Goal: Communication & Community: Answer question/provide support

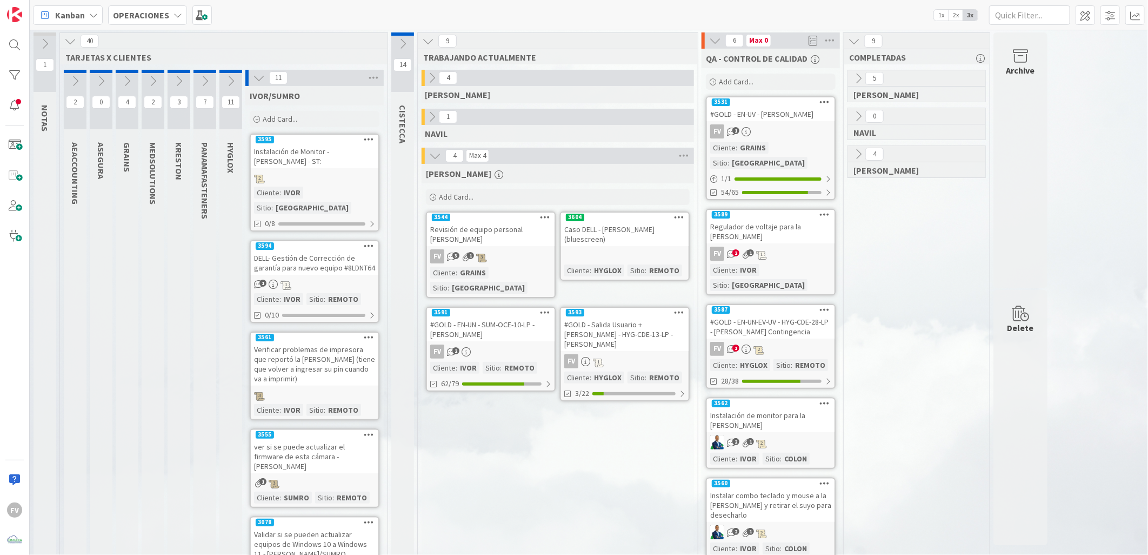
click at [71, 45] on icon at bounding box center [70, 41] width 12 height 12
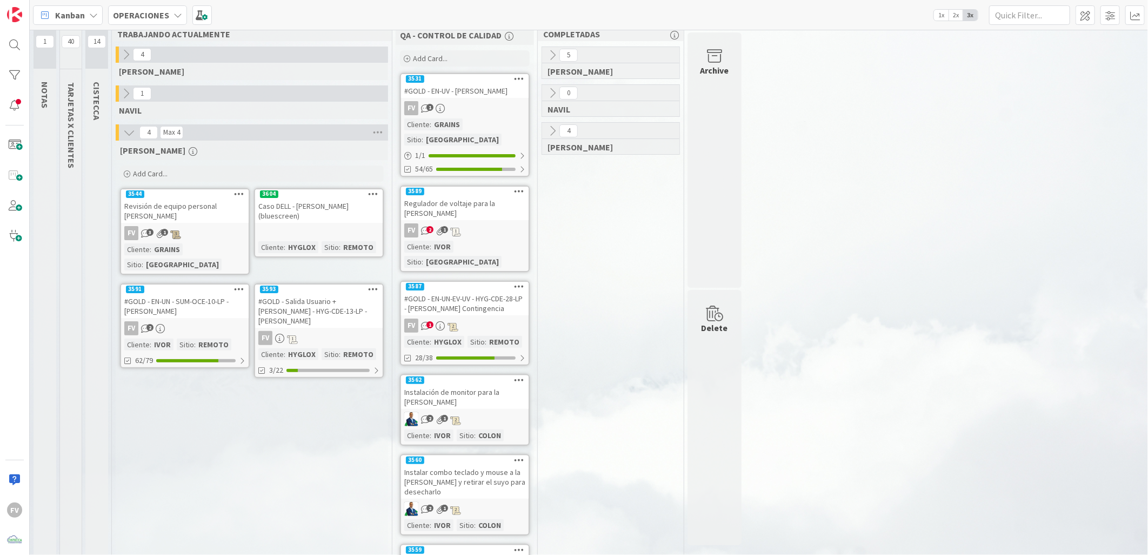
scroll to position [1, 0]
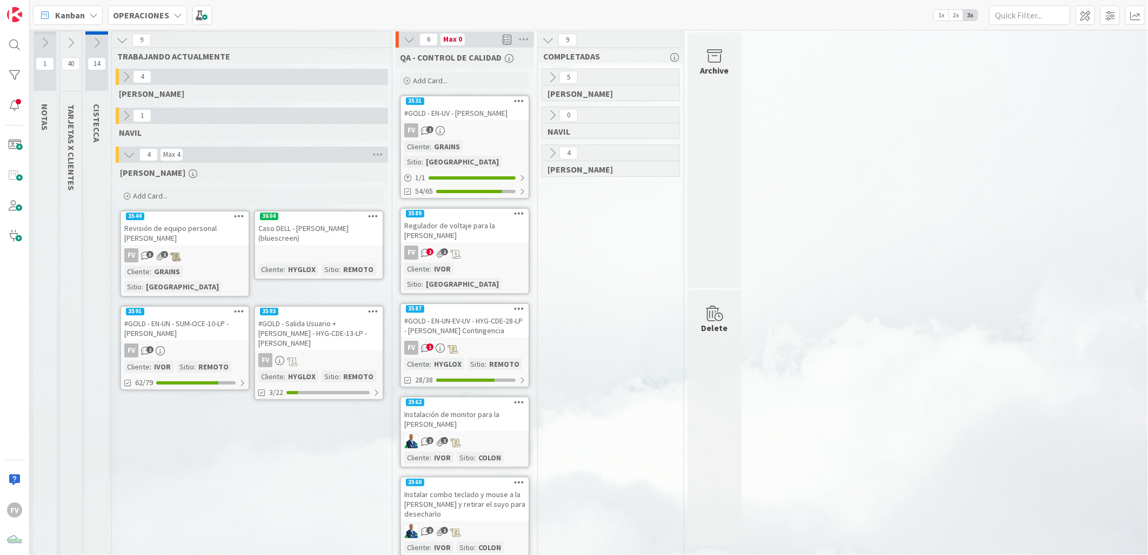
click at [72, 40] on icon at bounding box center [71, 43] width 12 height 12
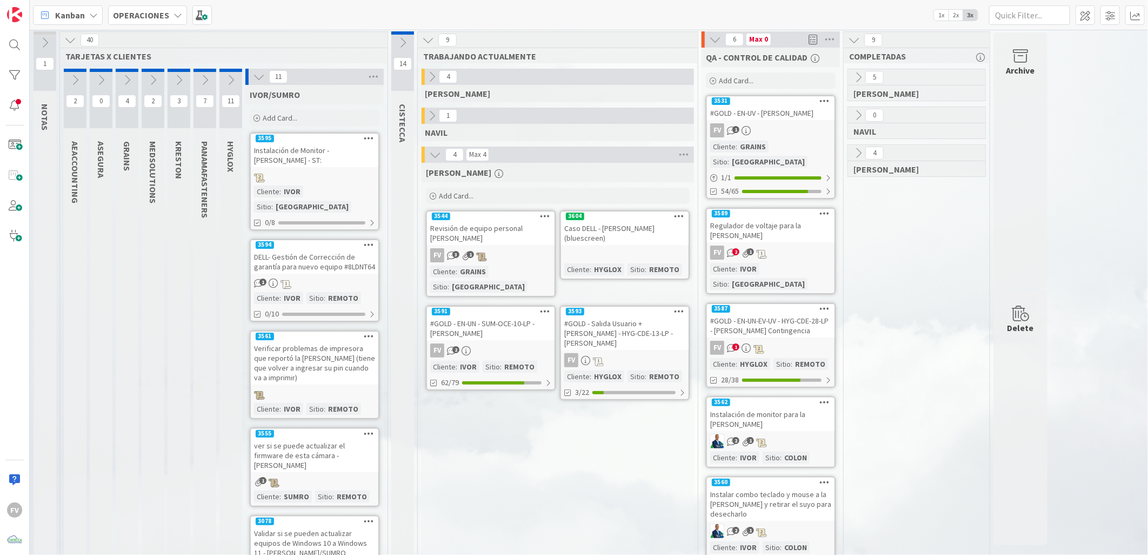
click at [228, 82] on icon at bounding box center [231, 80] width 12 height 12
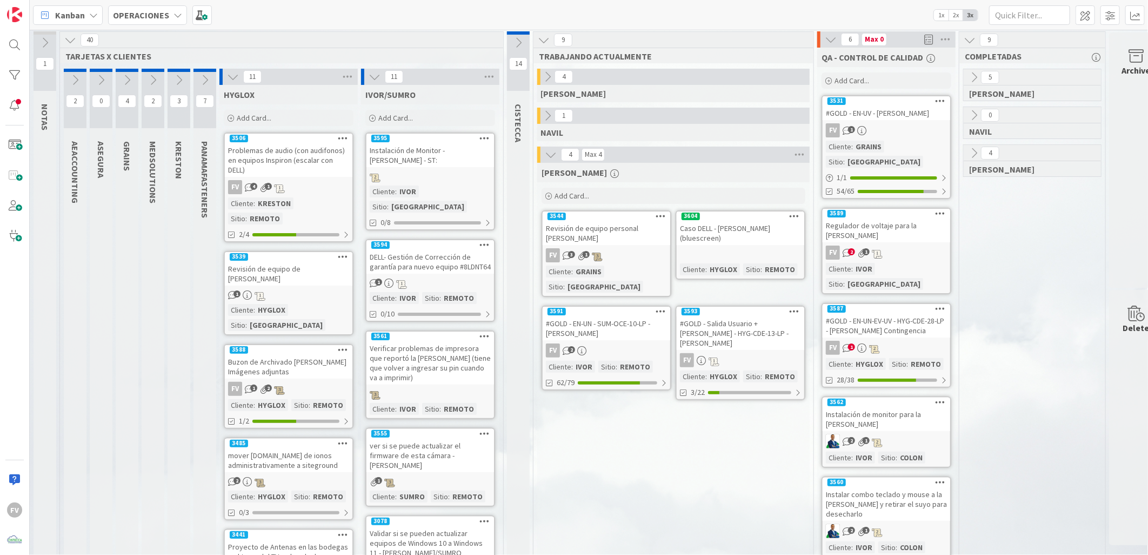
click at [287, 355] on div "Buzon de Archivado [PERSON_NAME] Imágenes adjuntas" at bounding box center [289, 367] width 128 height 24
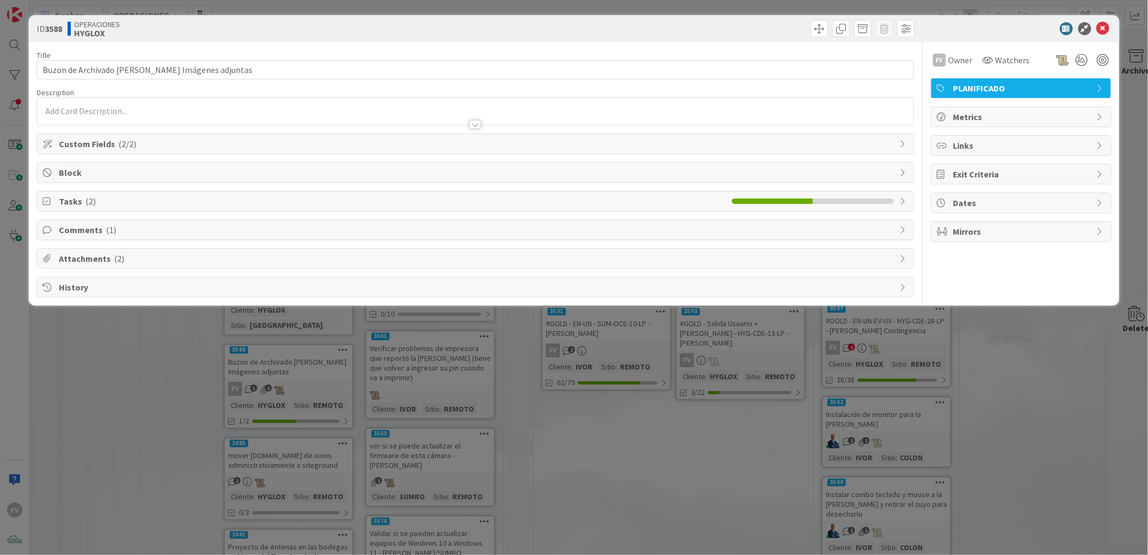
click at [163, 208] on span "Tasks ( 2 )" at bounding box center [392, 201] width 667 height 13
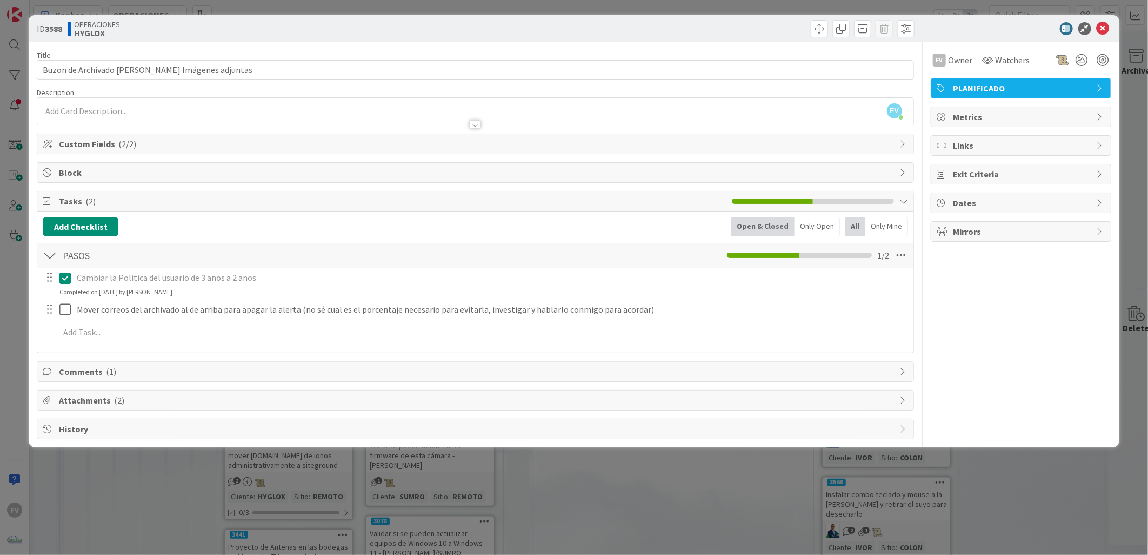
drag, startPoint x: 950, startPoint y: 387, endPoint x: 964, endPoint y: 397, distance: 16.6
click at [814, 367] on div "FV Owner Watchers PLANIFICADO Metrics Links Exit Criteria Dates Mirrors" at bounding box center [1021, 240] width 181 height 397
click at [48, 257] on div at bounding box center [50, 254] width 14 height 19
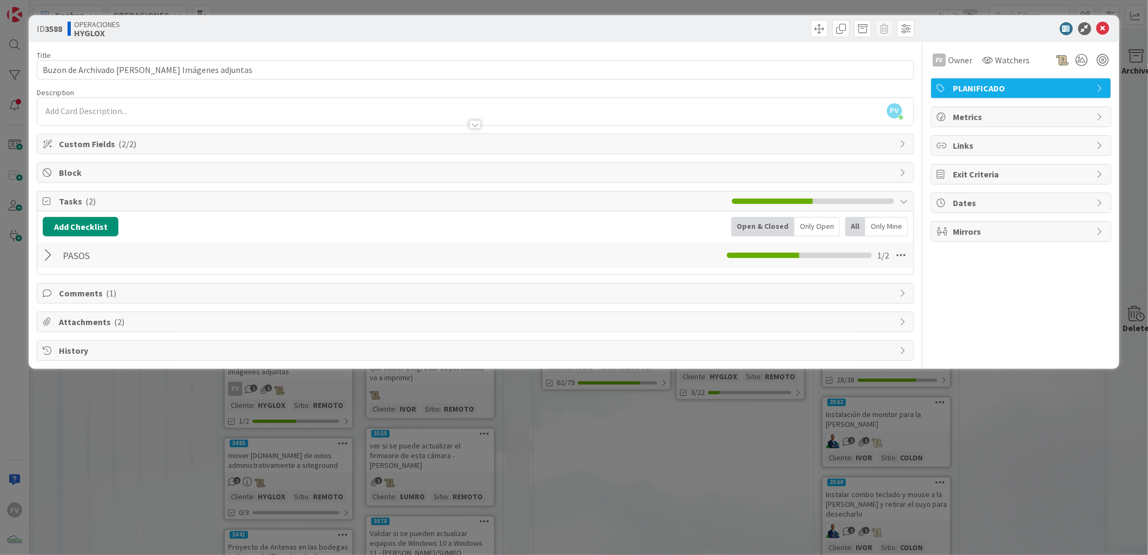
click at [90, 296] on span "Comments ( 1 )" at bounding box center [476, 292] width 835 height 13
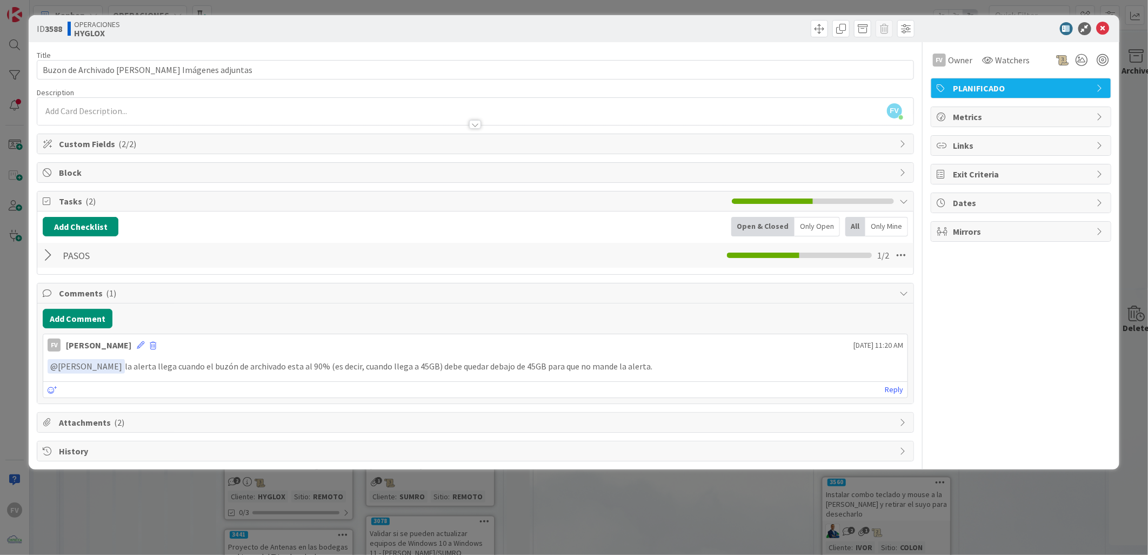
click at [814, 367] on div "ID 3588 OPERACIONES HYGLOX Title 51 / 128 Buzon de Archivado [PERSON_NAME] Imág…" at bounding box center [574, 277] width 1148 height 555
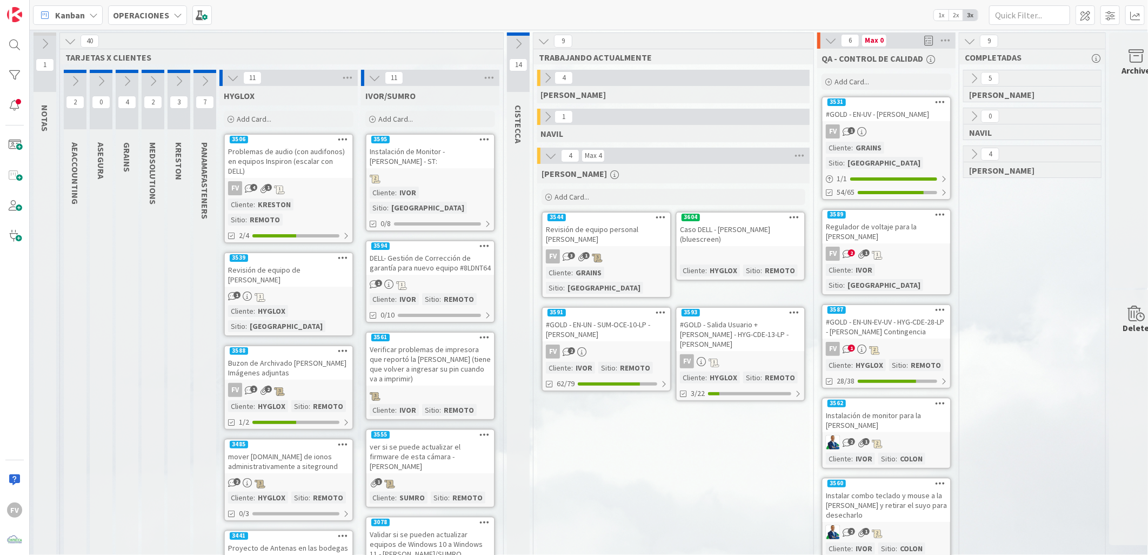
click at [236, 83] on button at bounding box center [233, 78] width 14 height 14
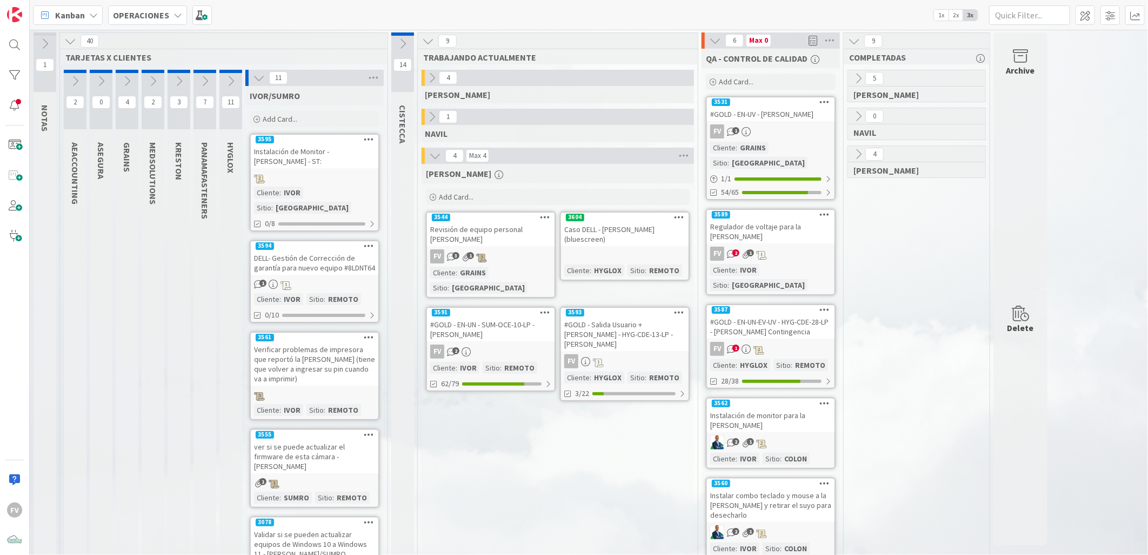
click at [263, 77] on button at bounding box center [259, 78] width 14 height 14
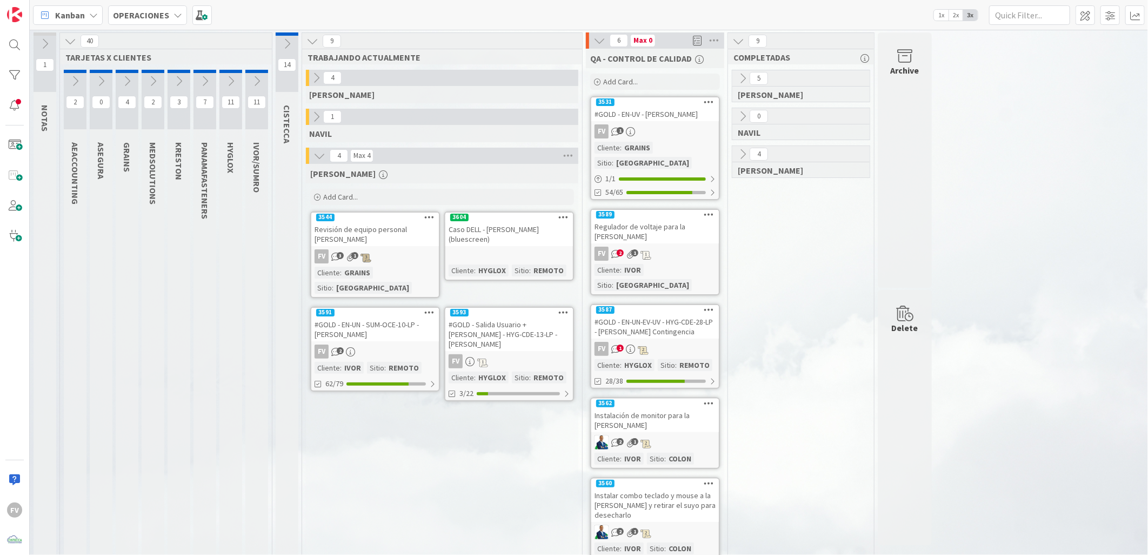
click at [814, 246] on div "1 NOTAS 40 TARJETAS X CLIENTES 2 AEACCOUNTING 0 ASEGURA 4 GRAINS 2 MEDSOLUTIONS…" at bounding box center [589, 342] width 1114 height 620
click at [600, 44] on icon at bounding box center [599, 41] width 12 height 12
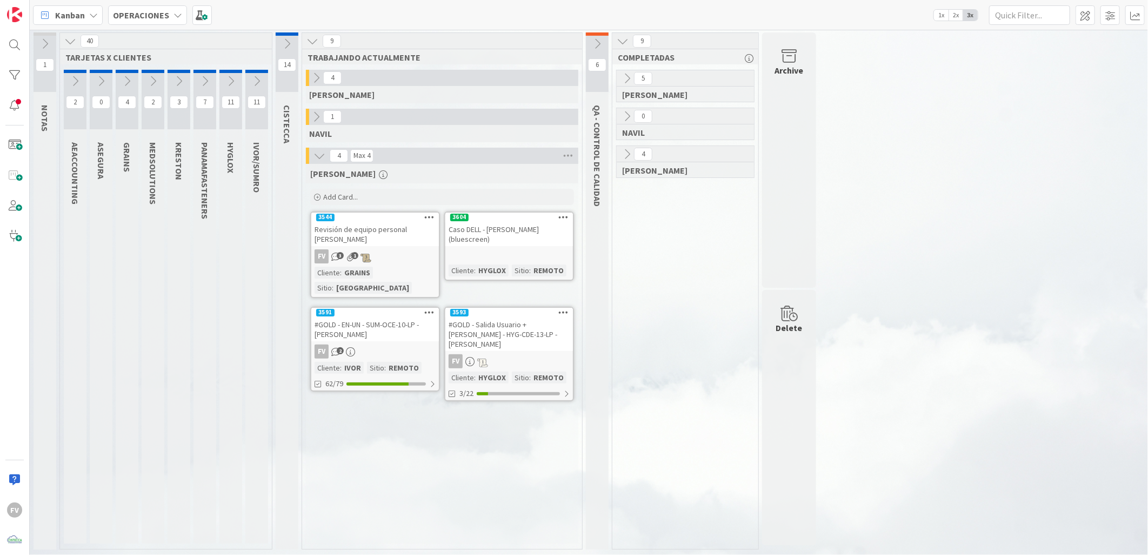
click at [625, 38] on icon at bounding box center [623, 41] width 12 height 12
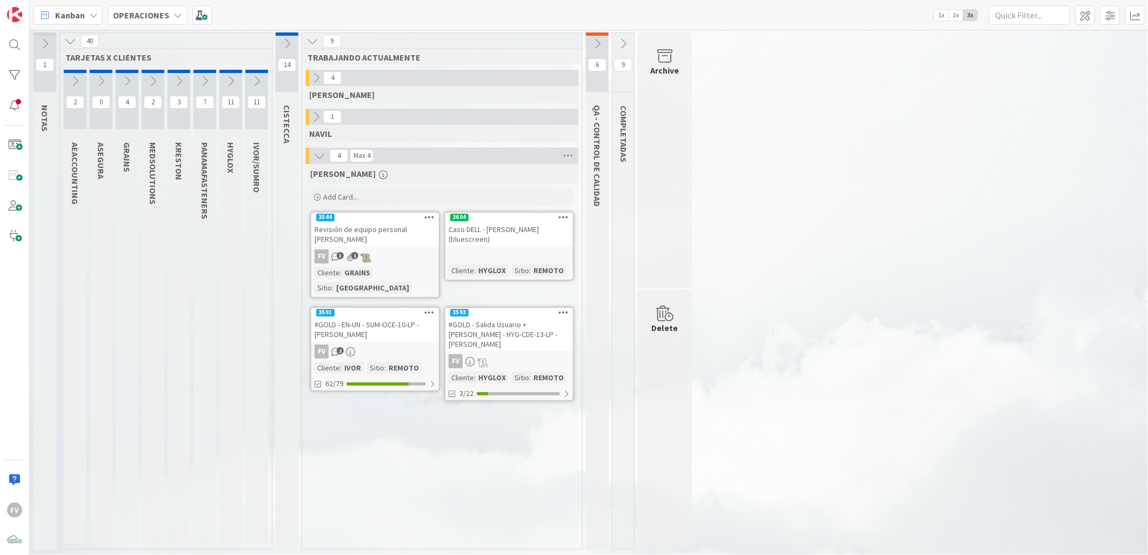
click at [624, 41] on icon at bounding box center [623, 44] width 12 height 12
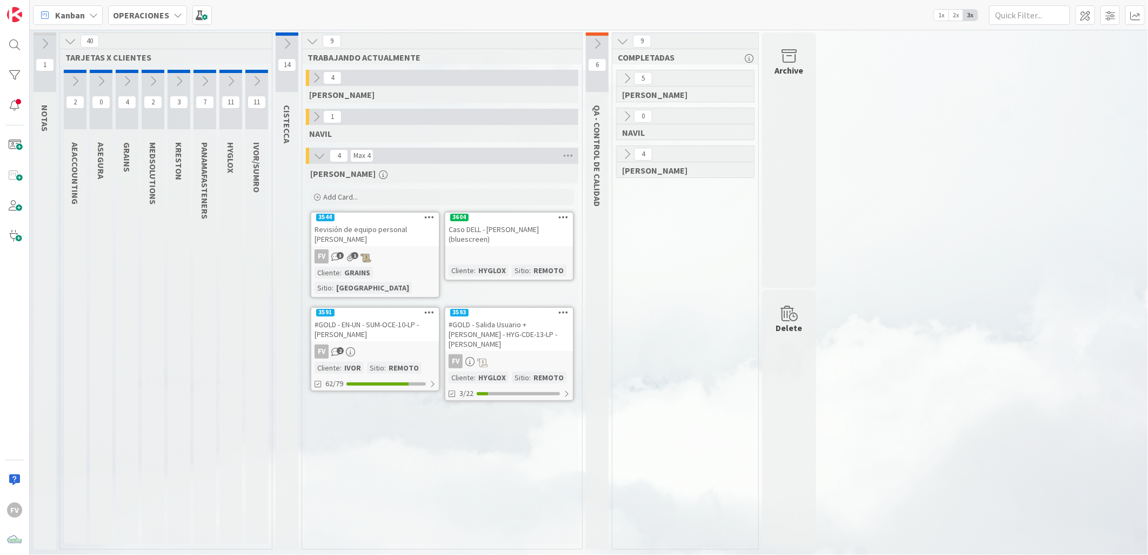
click at [484, 248] on link "3604 Caso DELL - [PERSON_NAME] (bluescreen) Cliente : HYGLOX Sitio : REMOTO" at bounding box center [509, 245] width 130 height 69
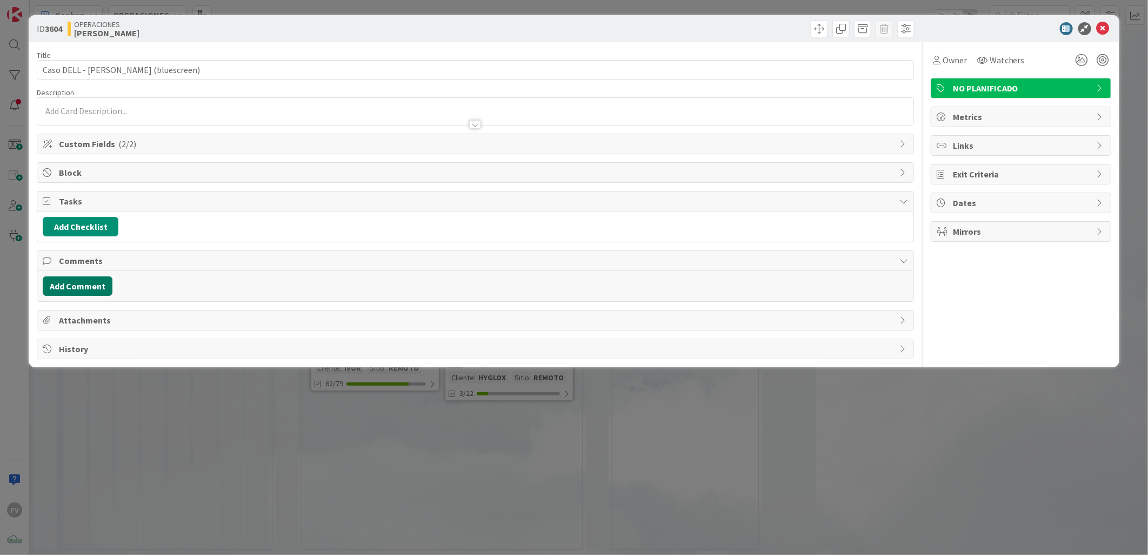
click at [95, 289] on button "Add Comment" at bounding box center [78, 285] width 70 height 19
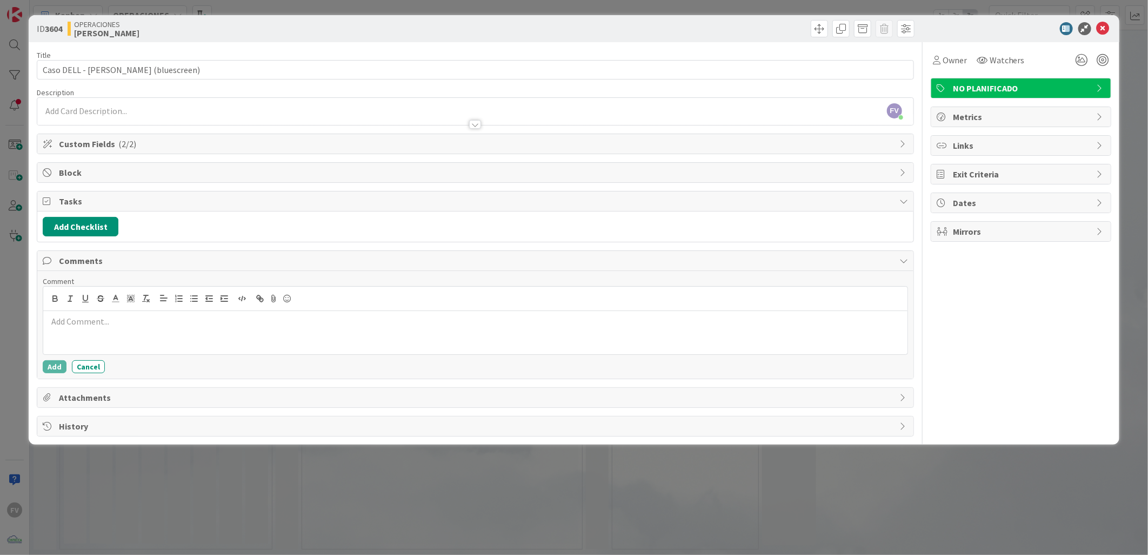
click at [274, 259] on span "Comments" at bounding box center [476, 260] width 835 height 13
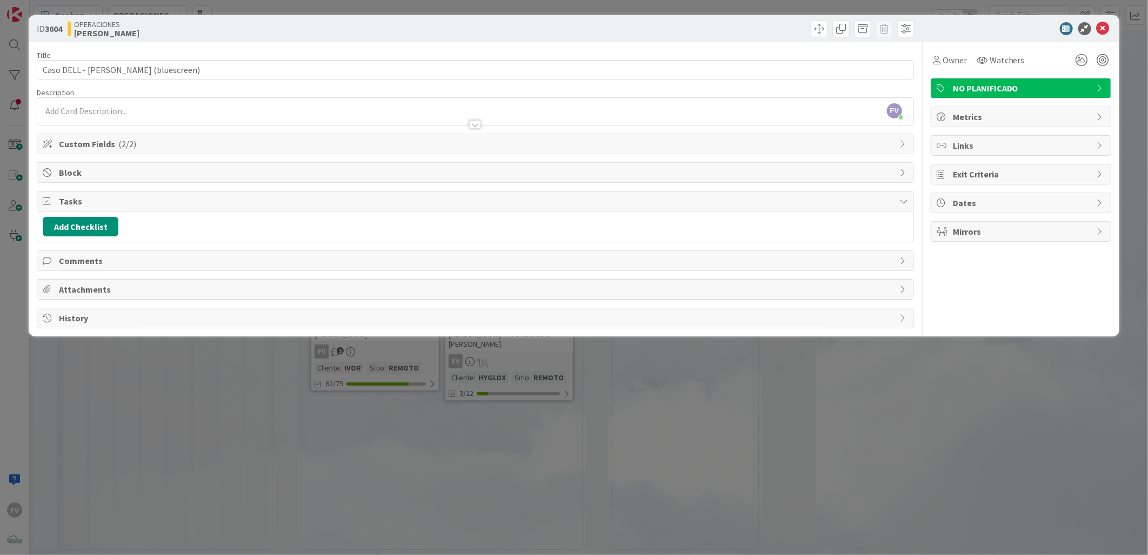
click at [345, 367] on div "ID 3604 OPERACIONES [PERSON_NAME] Title 40 / 128 Caso DELL - [PERSON_NAME] (blu…" at bounding box center [574, 277] width 1148 height 555
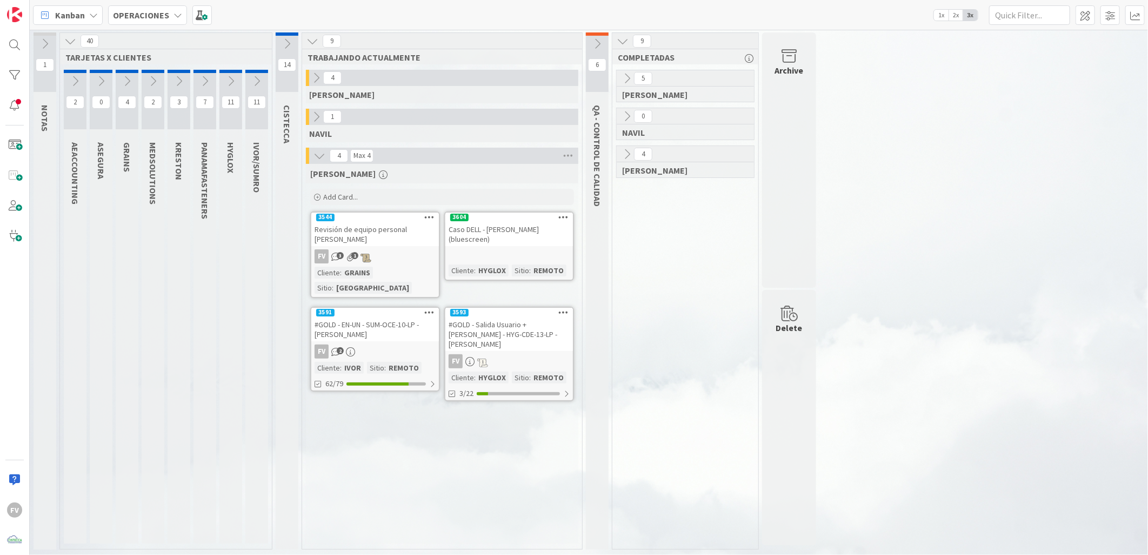
click at [597, 44] on icon at bounding box center [597, 44] width 12 height 12
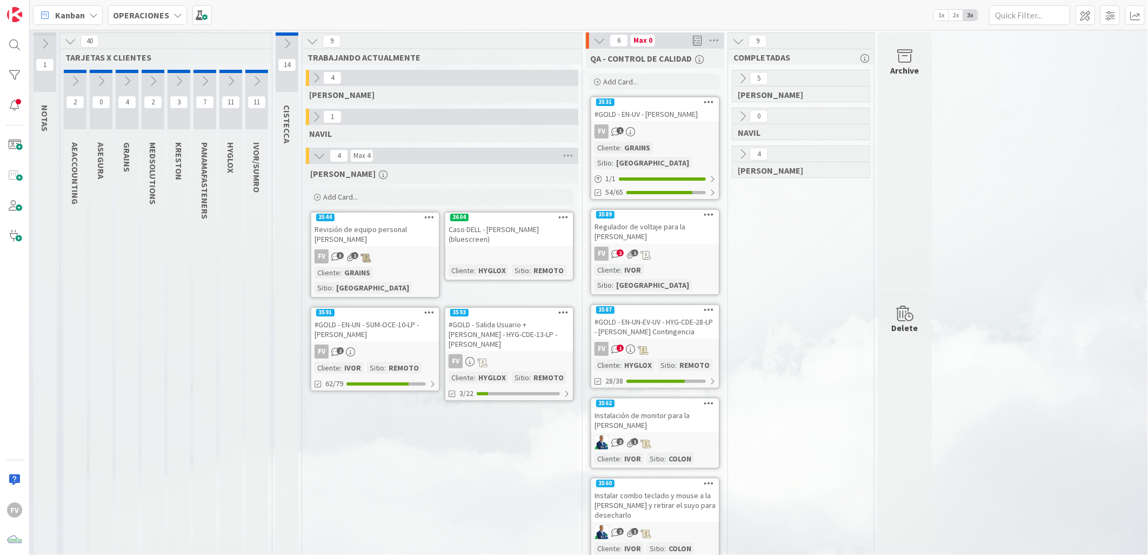
click at [319, 116] on icon at bounding box center [316, 117] width 12 height 12
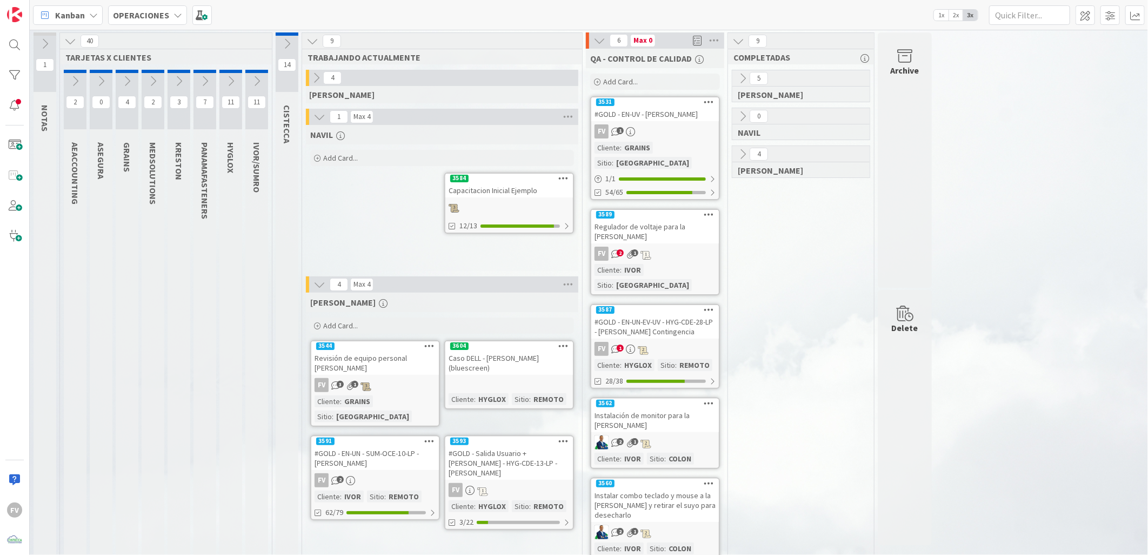
click at [319, 117] on icon at bounding box center [319, 117] width 12 height 12
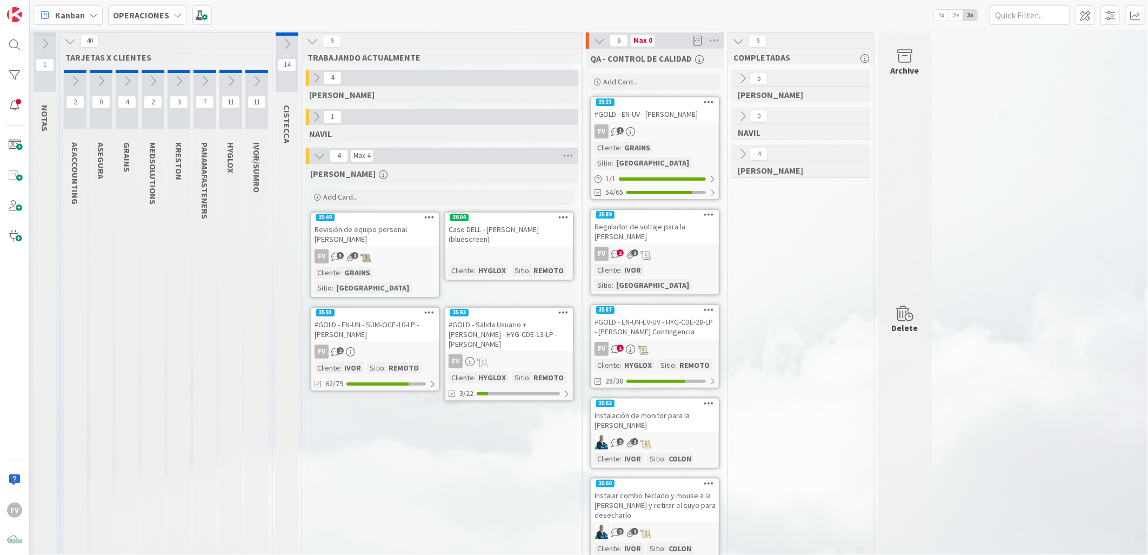
click at [320, 84] on button at bounding box center [316, 78] width 14 height 14
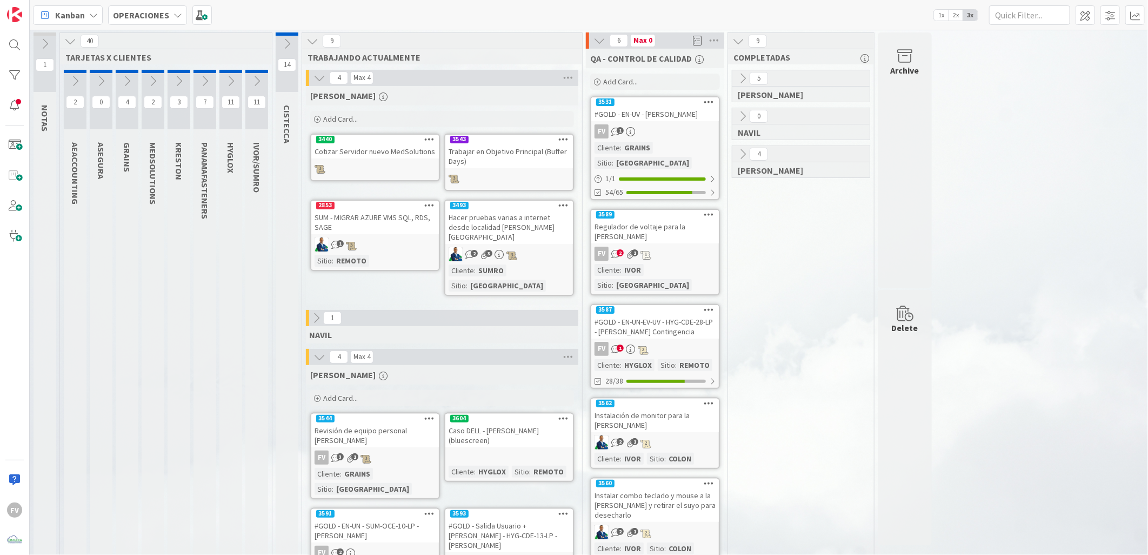
click at [315, 79] on icon at bounding box center [319, 78] width 12 height 12
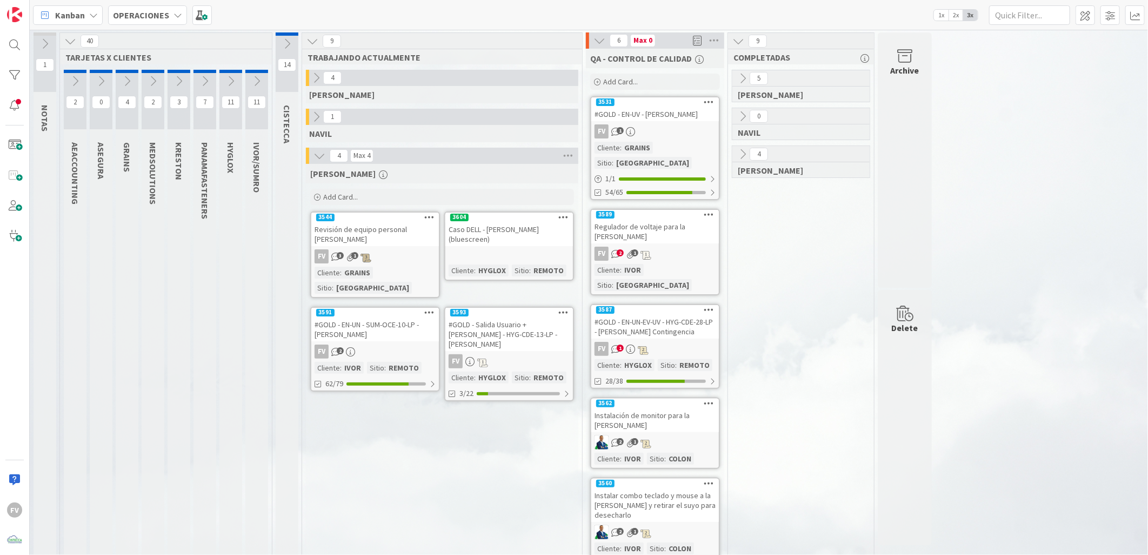
click at [320, 150] on icon at bounding box center [319, 156] width 12 height 12
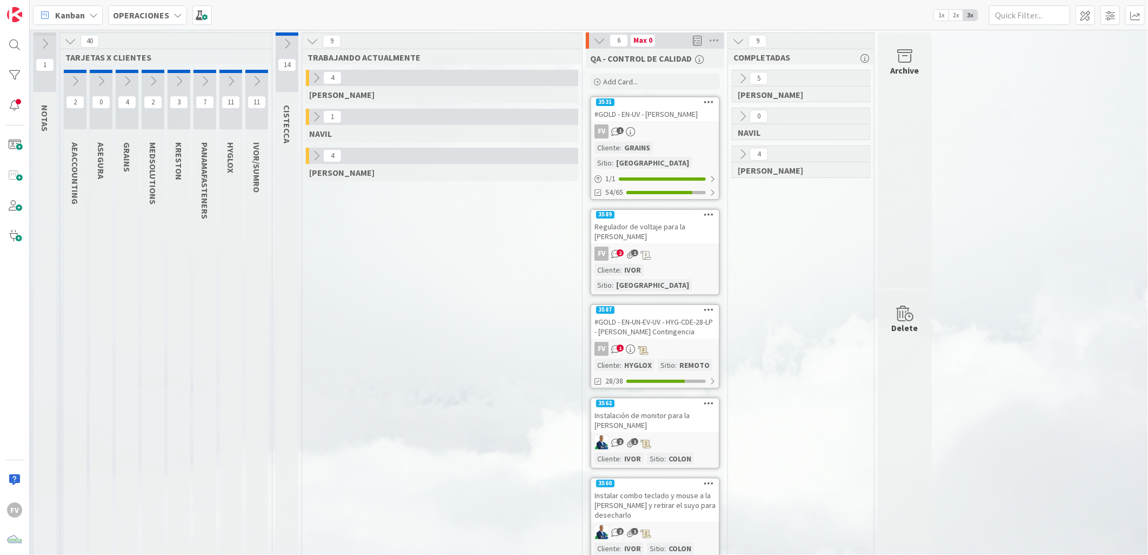
click at [322, 154] on icon at bounding box center [316, 156] width 12 height 12
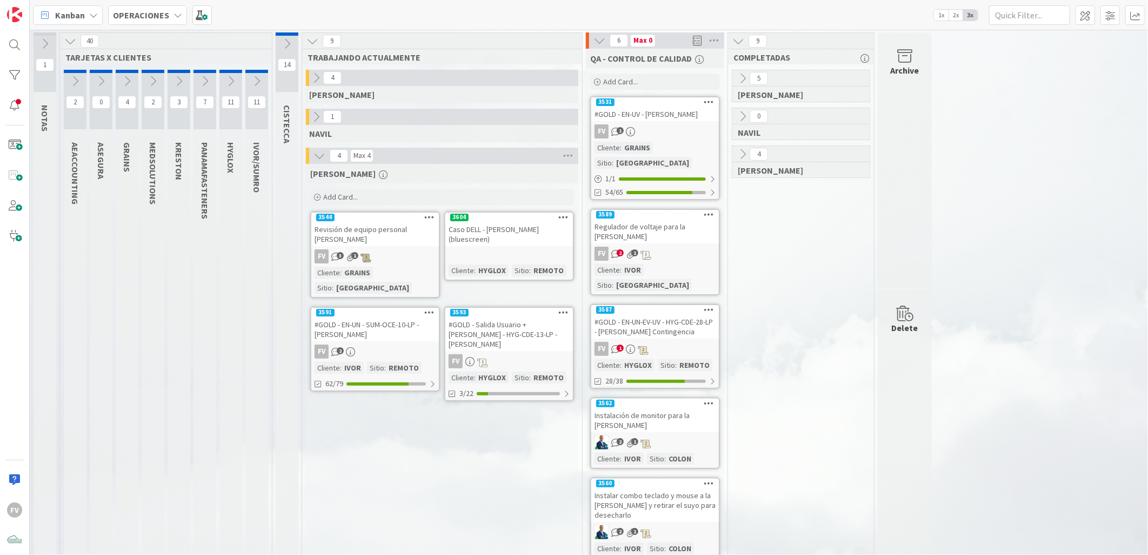
click at [251, 78] on icon at bounding box center [257, 81] width 12 height 12
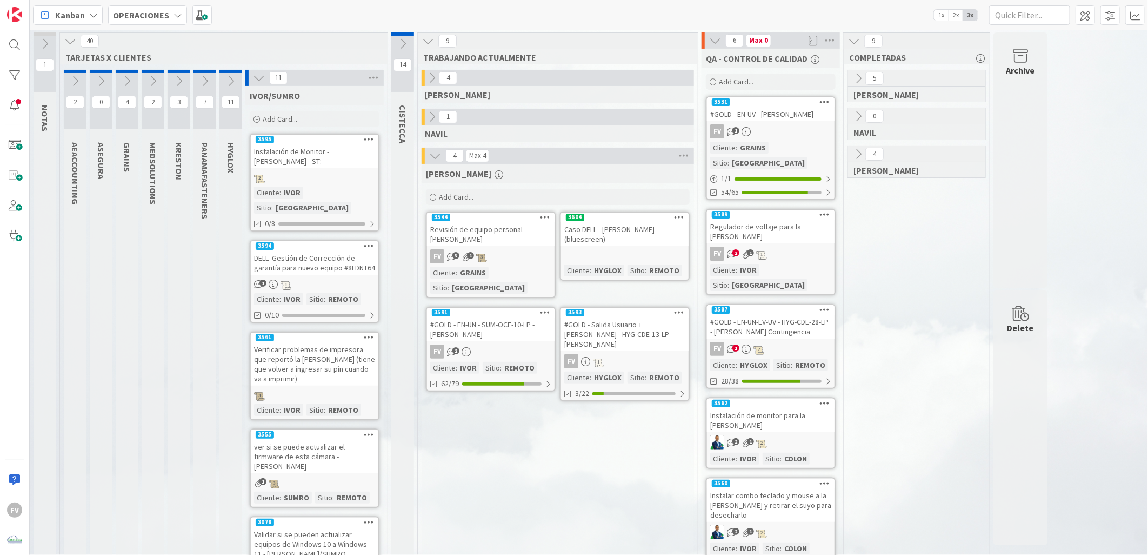
click at [258, 79] on icon at bounding box center [259, 78] width 12 height 12
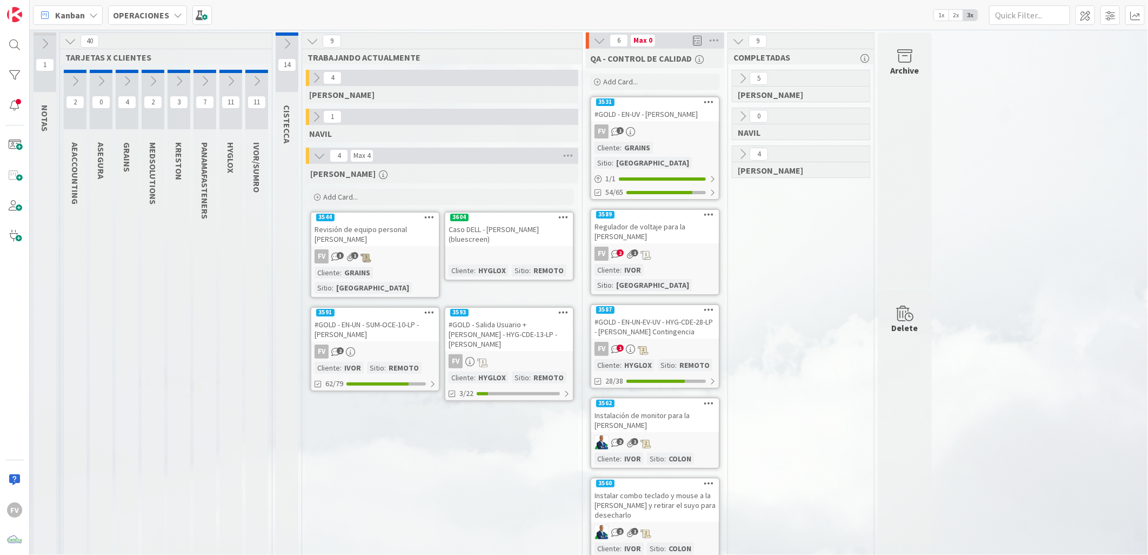
click at [814, 336] on div "5 [PERSON_NAME] 0 [PERSON_NAME] 4 [PERSON_NAME]" at bounding box center [801, 358] width 142 height 577
click at [657, 342] on div "FV 1" at bounding box center [655, 349] width 128 height 14
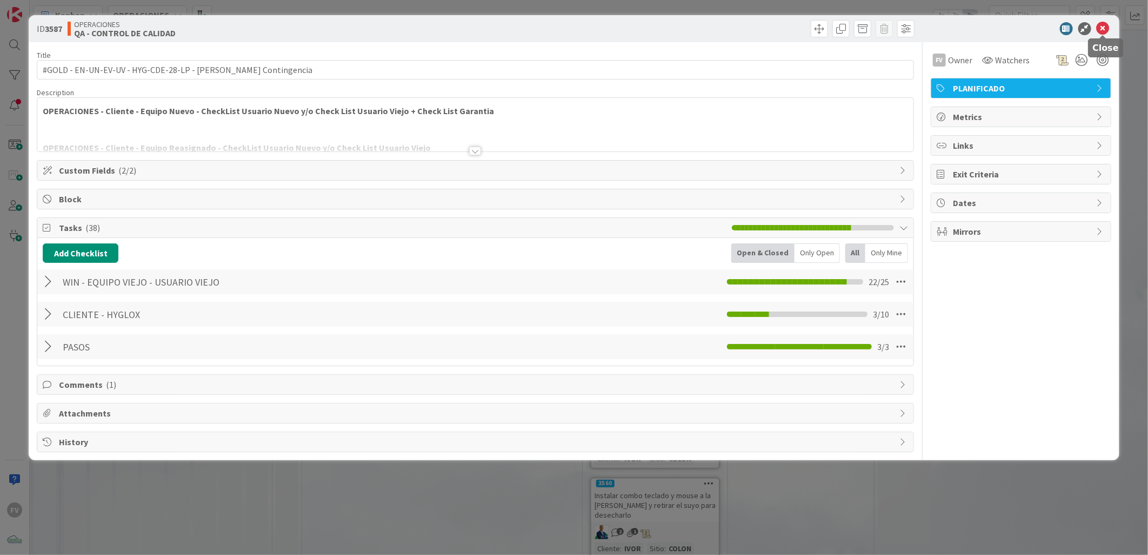
click at [814, 25] on icon at bounding box center [1103, 28] width 13 height 13
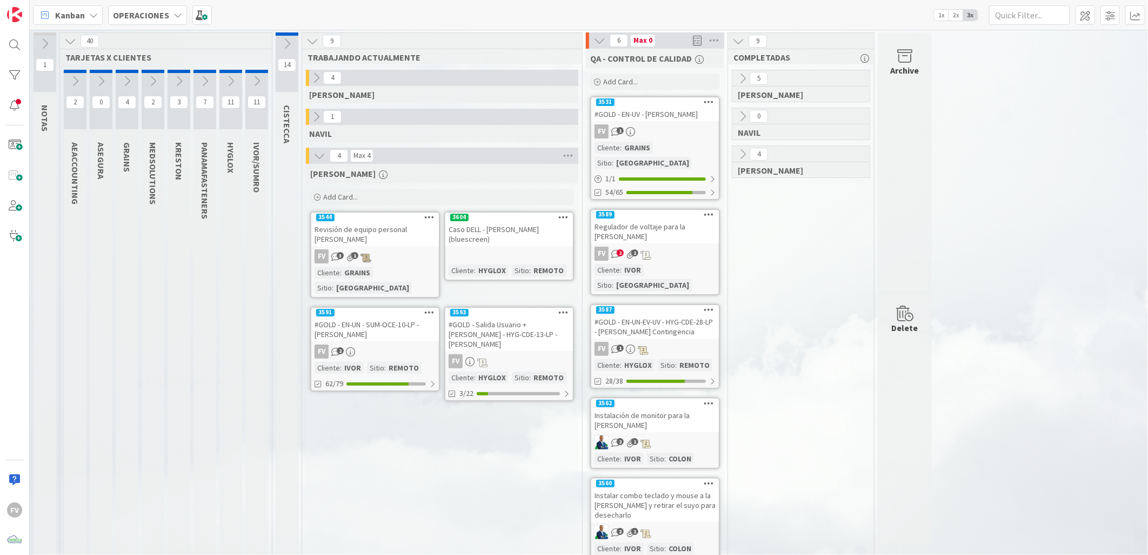
click at [665, 219] on div "Regulador de voltaje para la [PERSON_NAME]" at bounding box center [655, 231] width 128 height 24
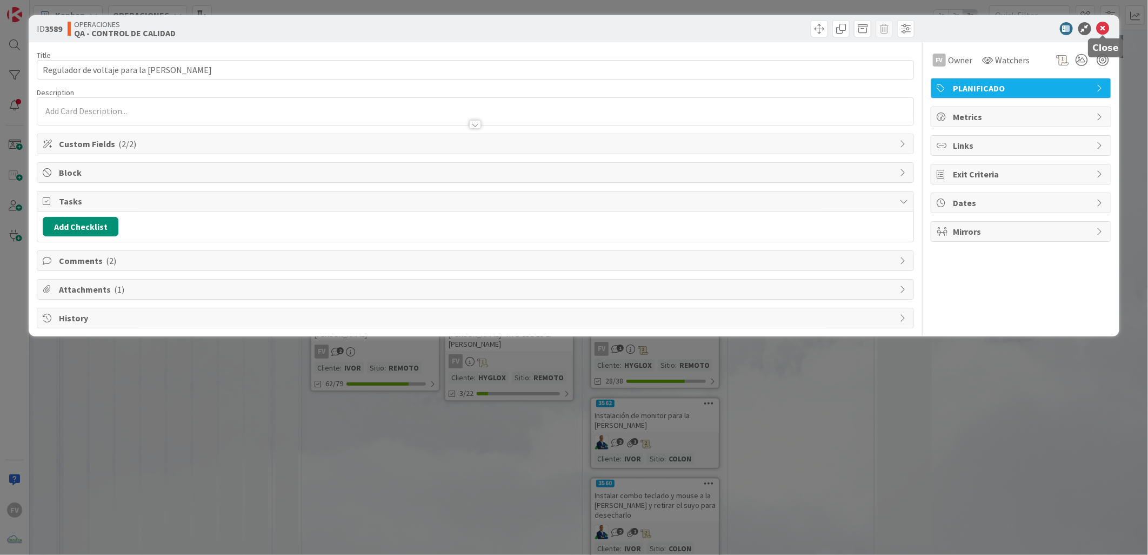
click at [814, 24] on icon at bounding box center [1103, 28] width 13 height 13
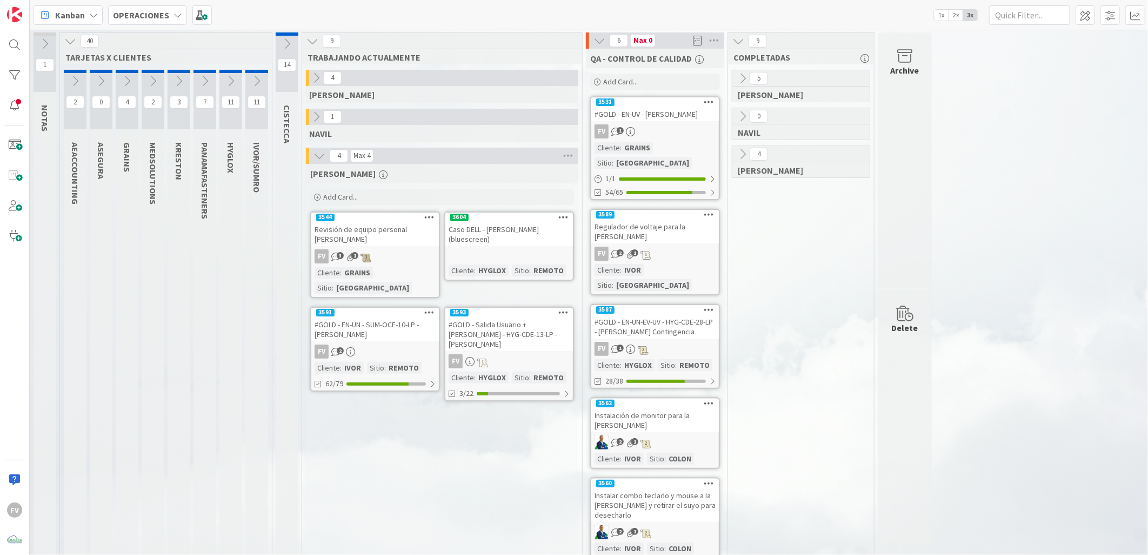
scroll to position [60, 0]
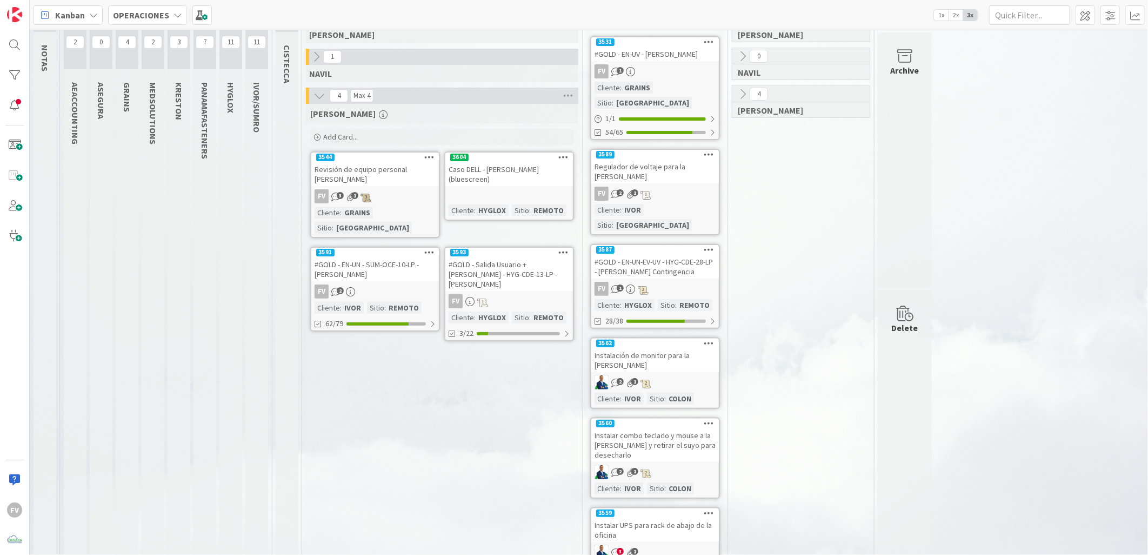
click at [801, 265] on div "5 [PERSON_NAME] 0 [PERSON_NAME] 4 [PERSON_NAME]" at bounding box center [801, 298] width 142 height 577
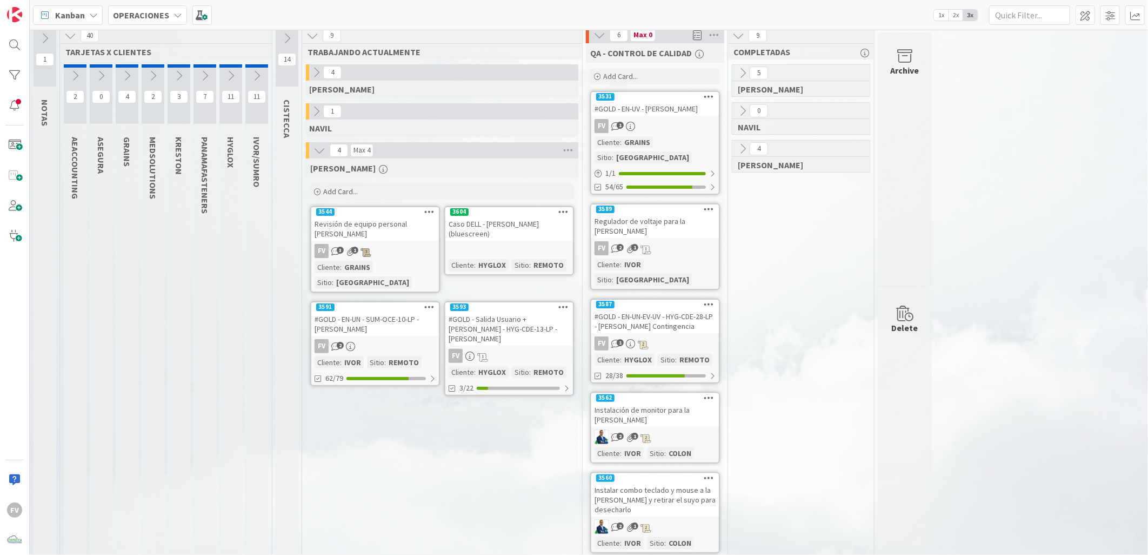
scroll to position [0, 0]
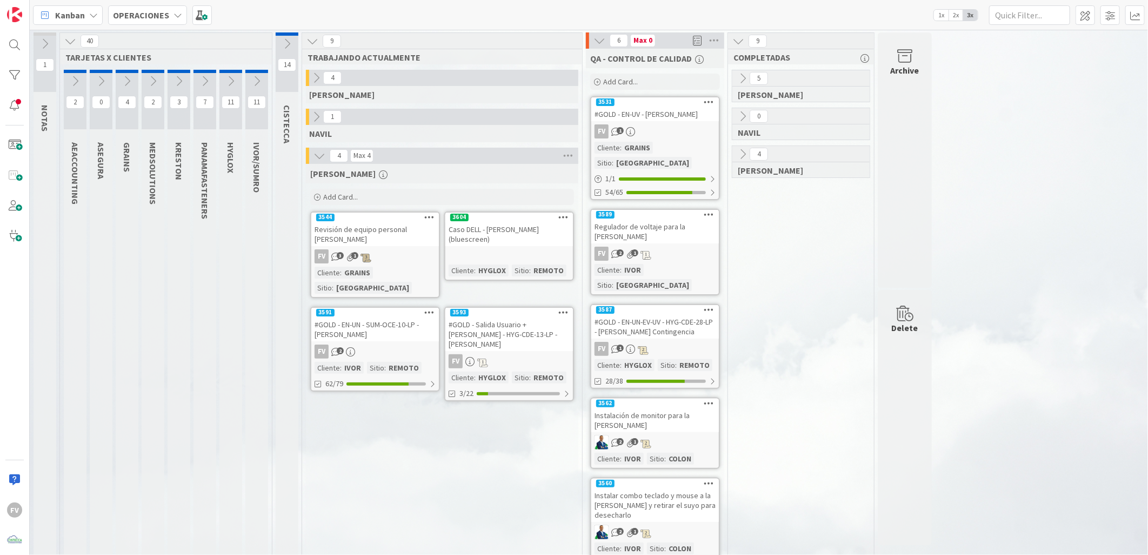
click at [607, 44] on div "6 Max 0" at bounding box center [655, 40] width 138 height 16
click at [601, 41] on icon at bounding box center [599, 41] width 12 height 12
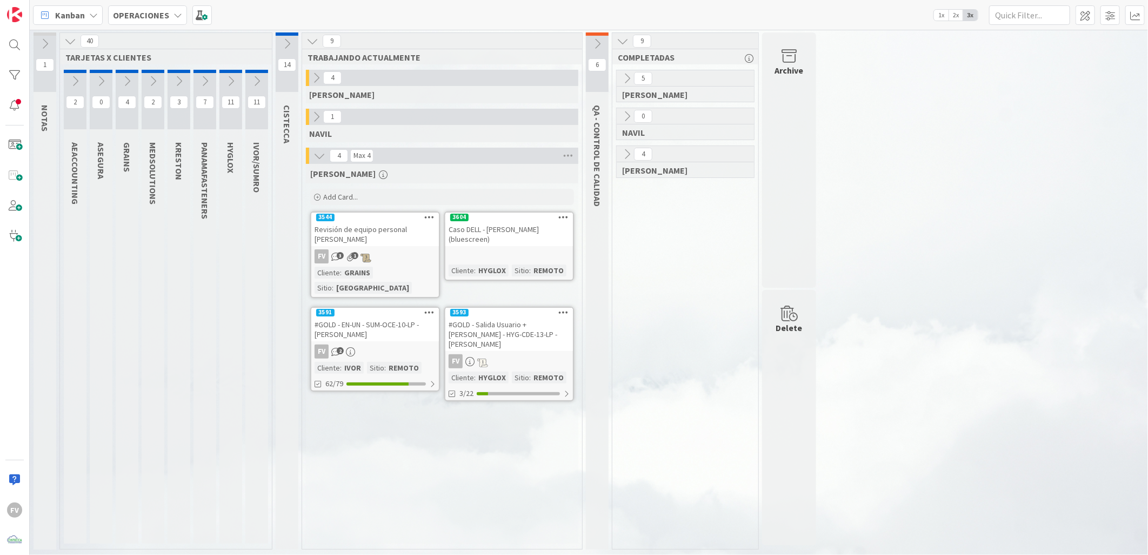
click at [497, 237] on div "Caso DELL - [PERSON_NAME] (bluescreen)" at bounding box center [509, 234] width 128 height 24
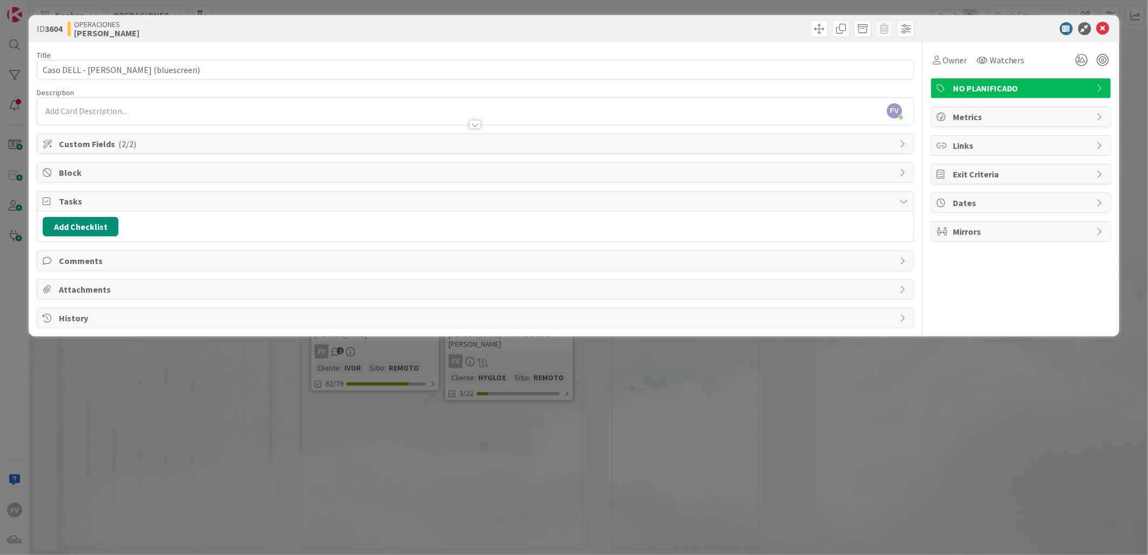
click at [111, 256] on span "Comments" at bounding box center [476, 260] width 835 height 13
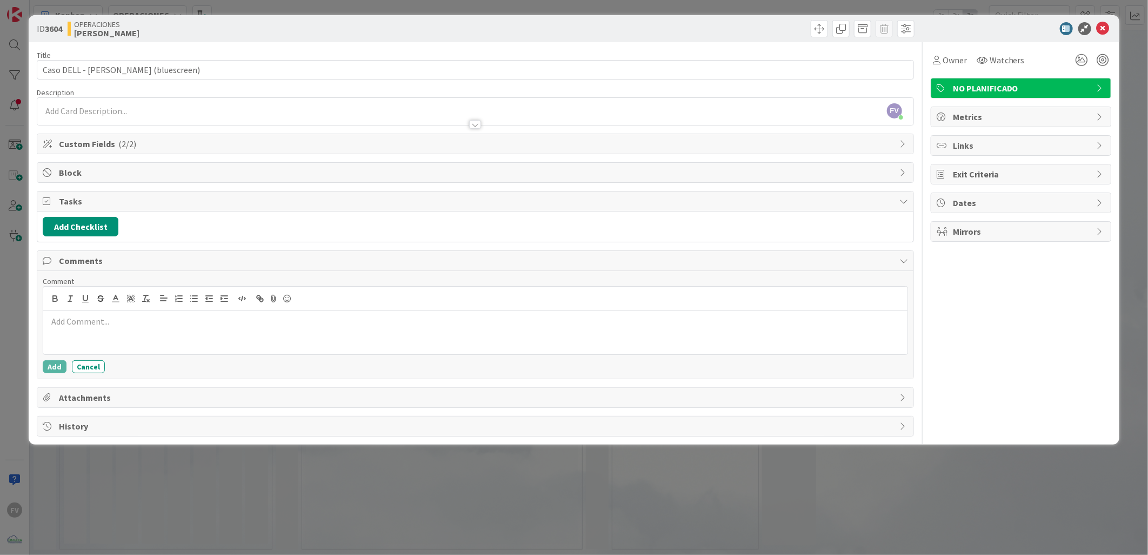
click at [135, 326] on p at bounding box center [476, 321] width 856 height 12
click at [55, 367] on button "Add" at bounding box center [55, 366] width 24 height 13
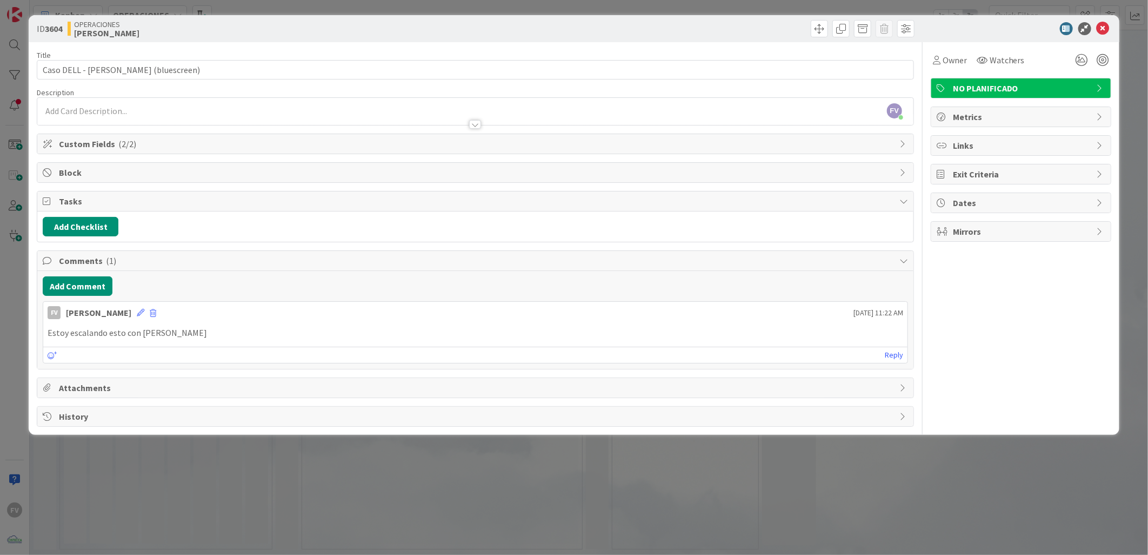
click at [16, 233] on div "ID 3604 OPERACIONES [PERSON_NAME] Title 40 / 128 Caso DELL - [PERSON_NAME] (blu…" at bounding box center [574, 277] width 1148 height 555
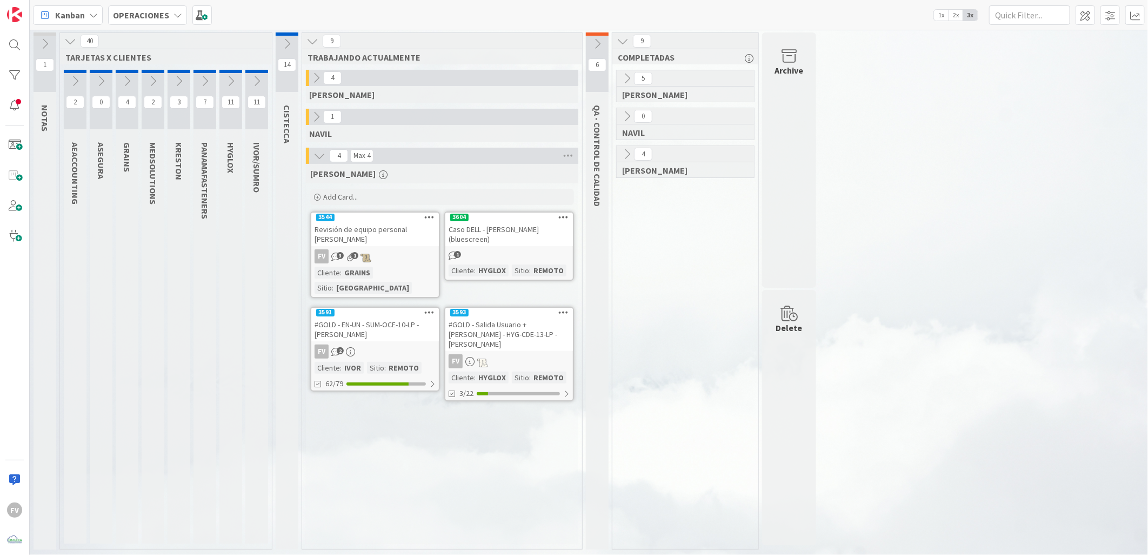
click at [257, 79] on icon at bounding box center [257, 81] width 12 height 12
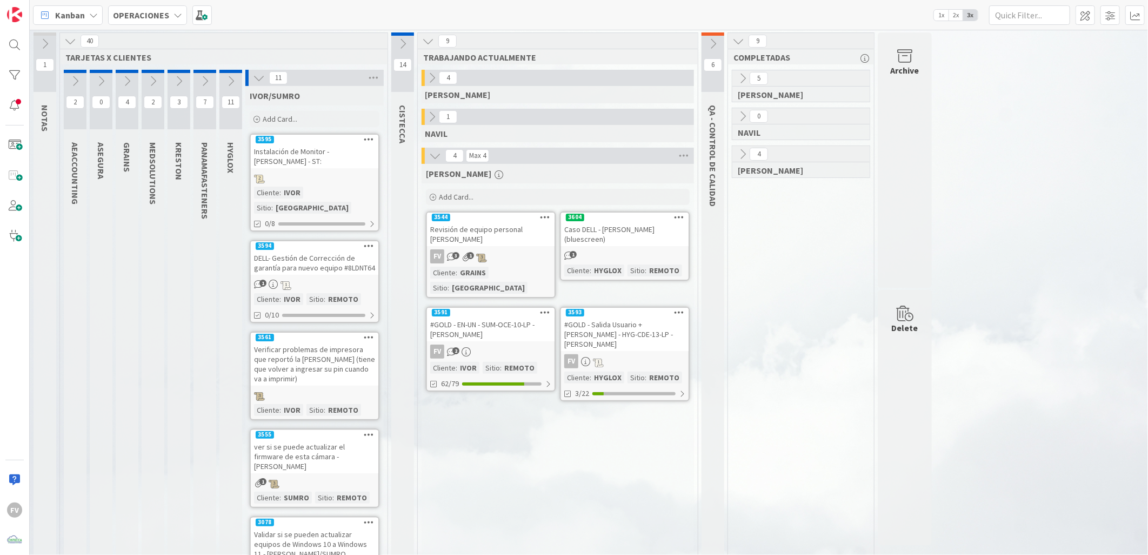
click at [231, 78] on icon at bounding box center [231, 81] width 12 height 12
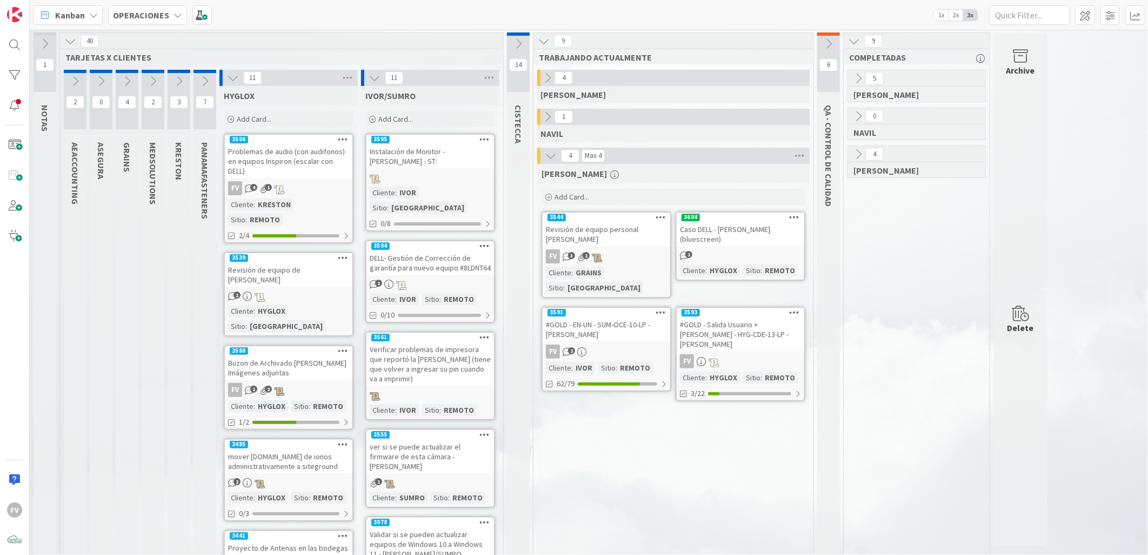
click at [743, 255] on div "1" at bounding box center [741, 255] width 128 height 12
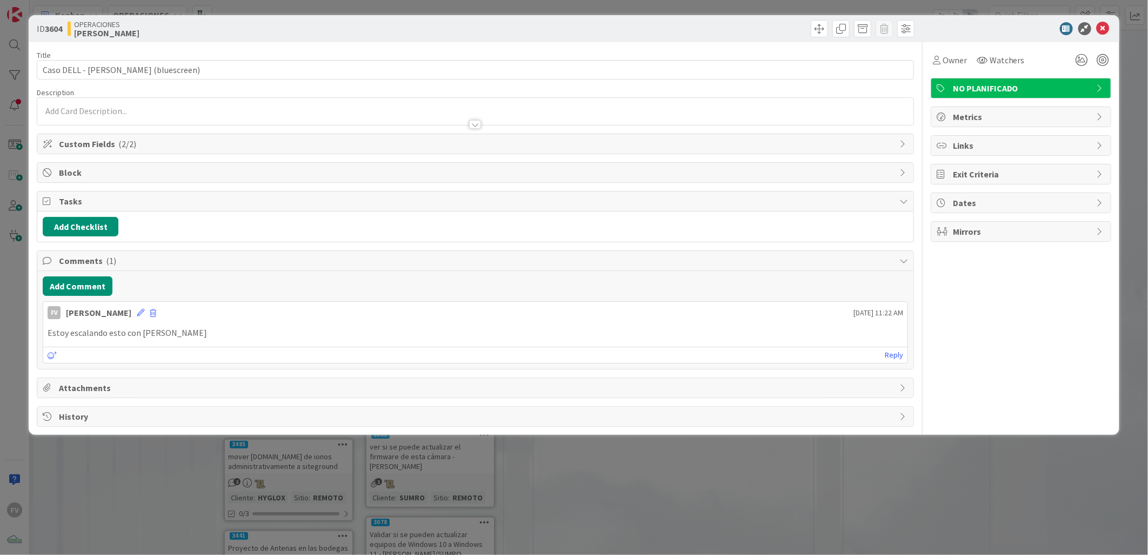
click at [814, 31] on icon at bounding box center [1103, 28] width 13 height 13
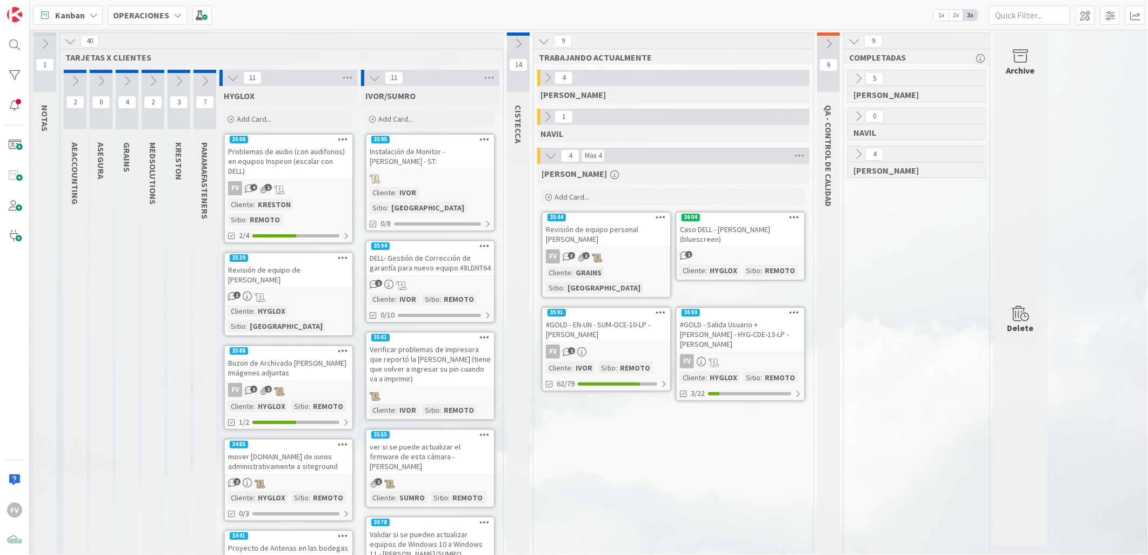
click at [120, 82] on button at bounding box center [127, 81] width 23 height 16
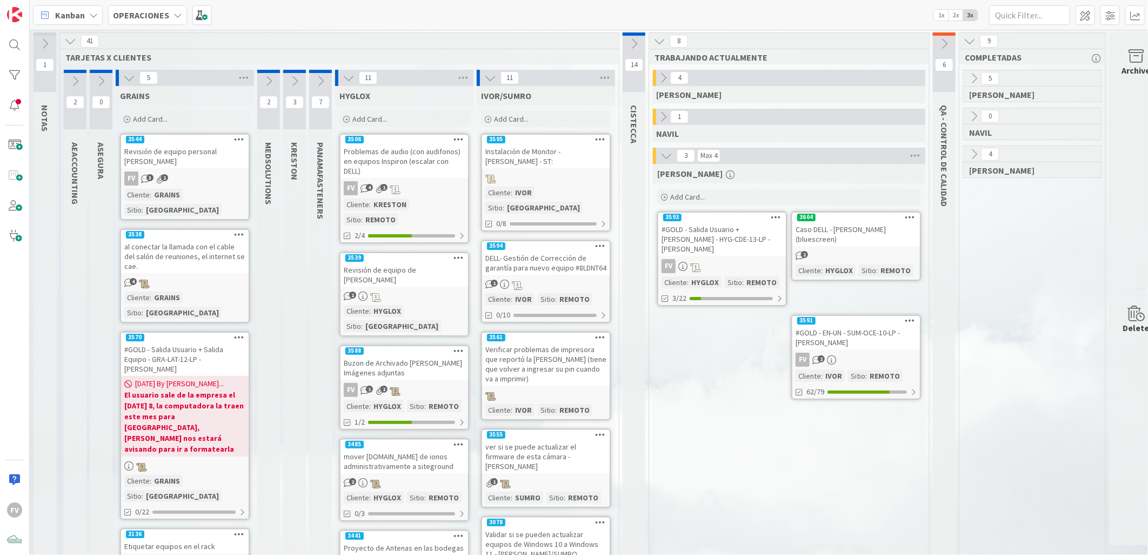
click at [126, 83] on icon at bounding box center [129, 78] width 12 height 12
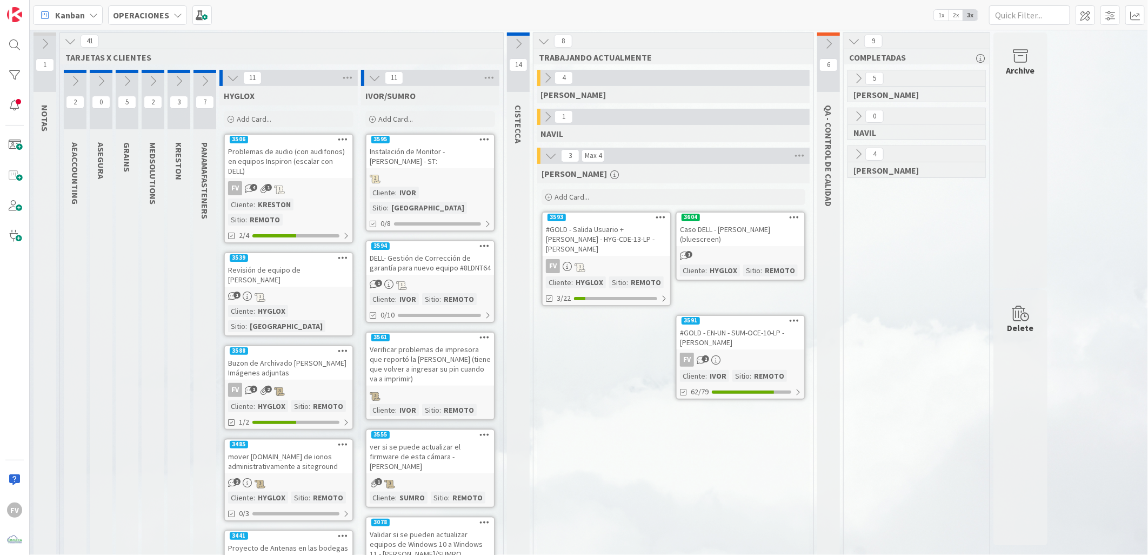
click at [235, 77] on icon at bounding box center [233, 78] width 12 height 12
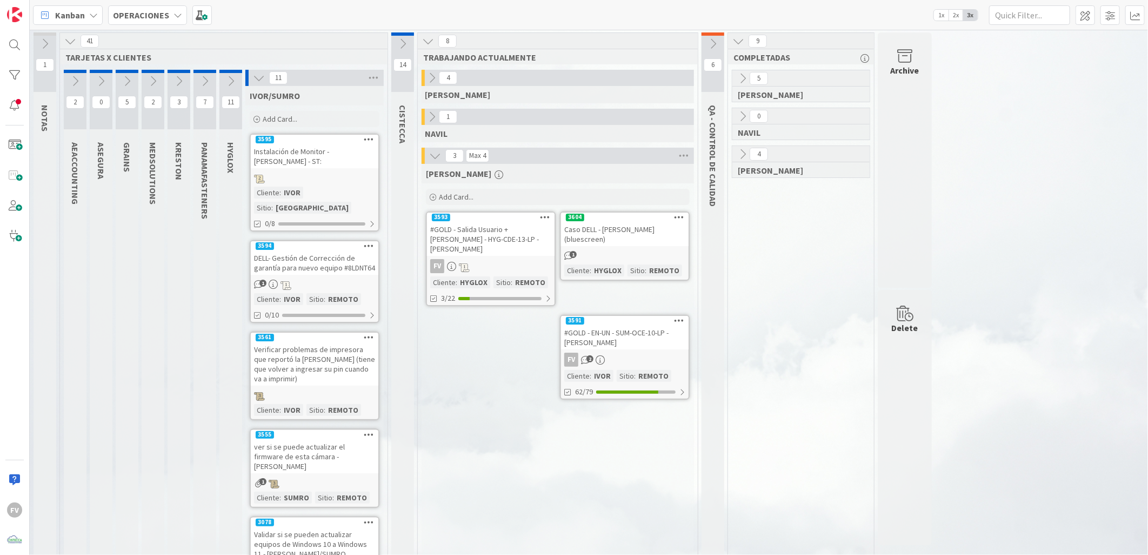
click at [258, 76] on icon at bounding box center [259, 78] width 12 height 12
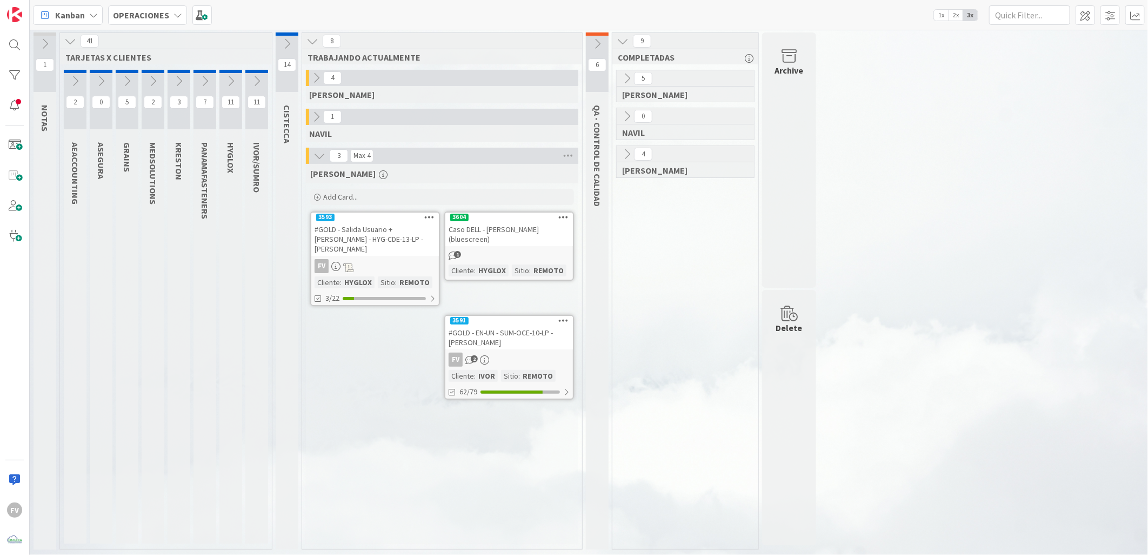
click at [598, 50] on button at bounding box center [597, 44] width 23 height 16
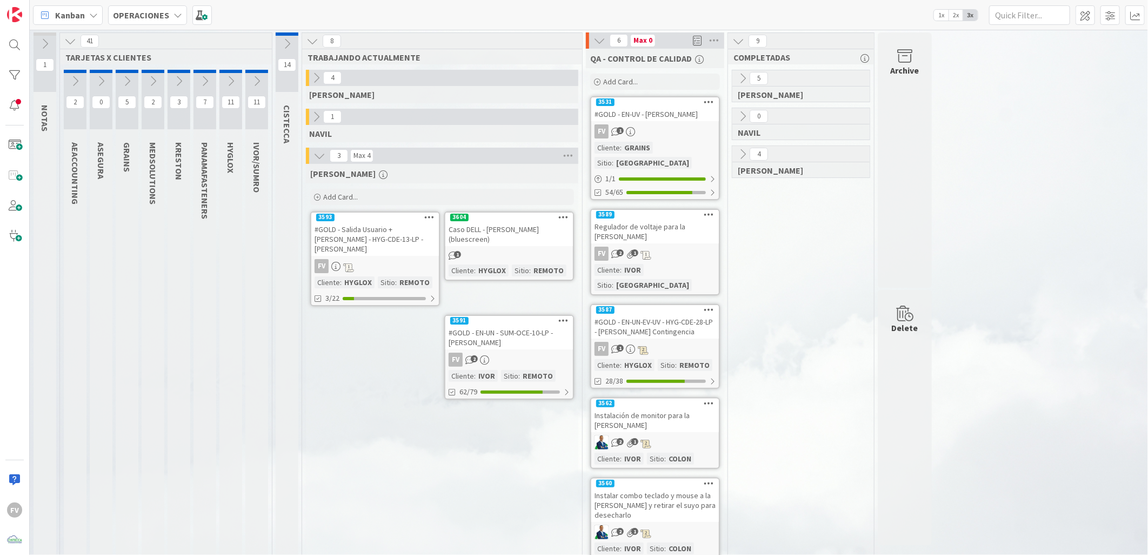
click at [597, 40] on icon at bounding box center [599, 41] width 12 height 12
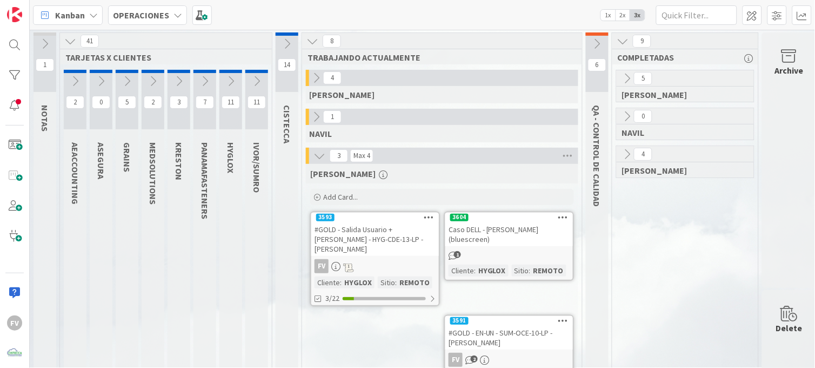
click at [671, 255] on div "5 [PERSON_NAME] 0 [PERSON_NAME] 4 [PERSON_NAME]" at bounding box center [685, 307] width 142 height 475
click at [634, 241] on div "5 [PERSON_NAME] 0 [PERSON_NAME] 4 [PERSON_NAME]" at bounding box center [685, 307] width 142 height 475
